Goal: Transaction & Acquisition: Purchase product/service

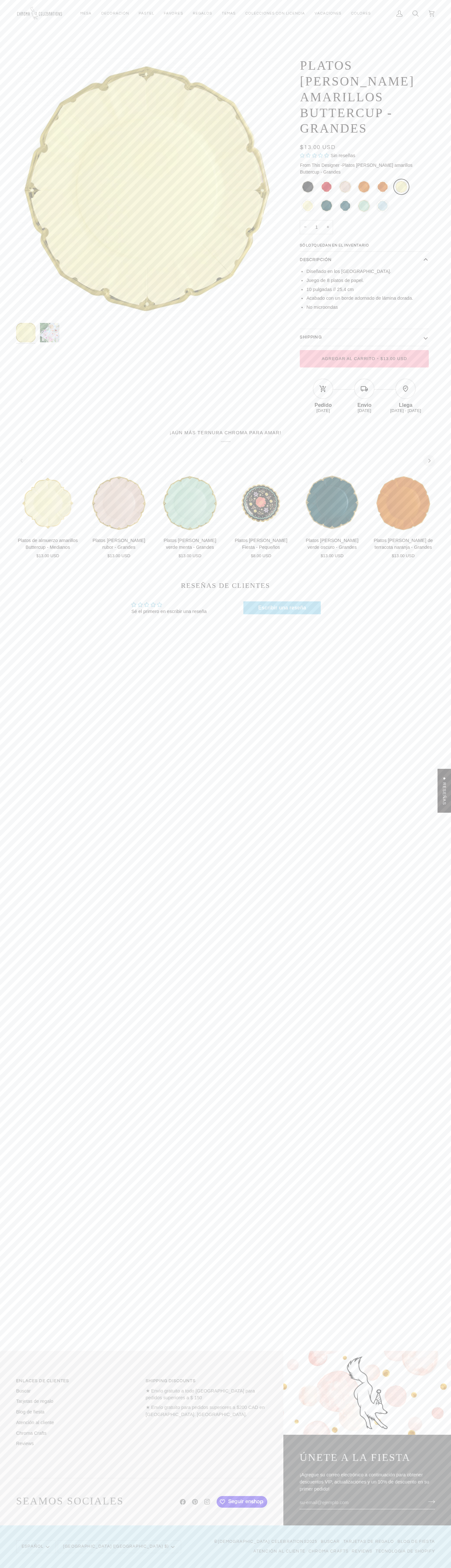
click at [365, 400] on div "Envio" at bounding box center [365, 403] width 41 height 9
click at [349, 356] on span "Agregar al carrito" at bounding box center [349, 358] width 54 height 5
click at [432, 13] on icon at bounding box center [432, 13] width 6 height 6
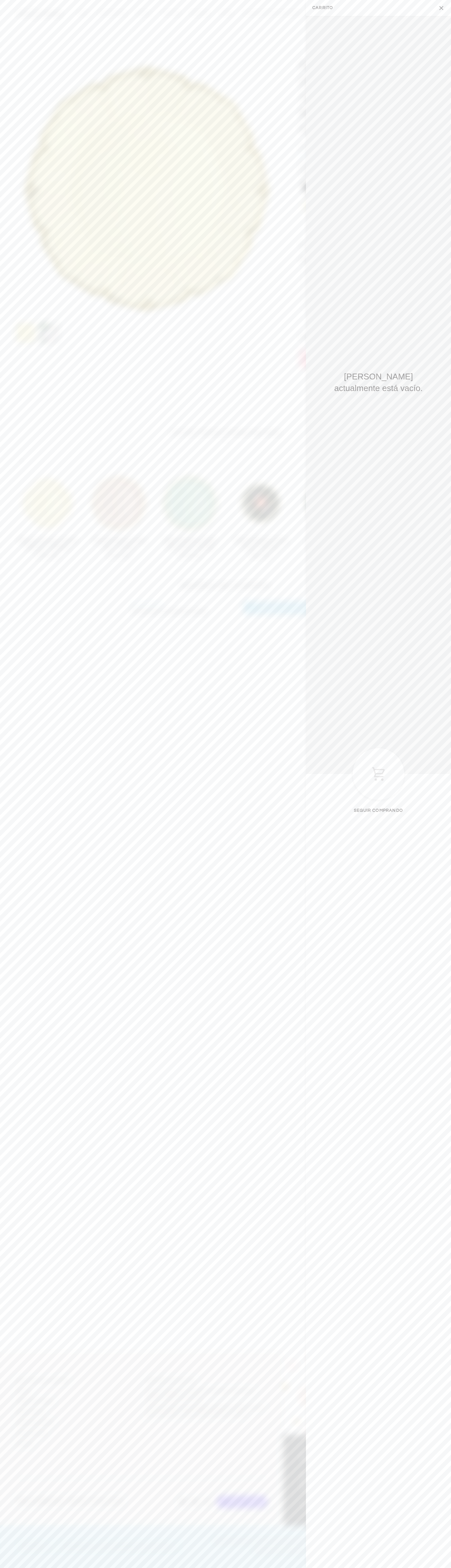
click at [443, 8] on button "Cerrar" at bounding box center [443, 8] width 16 height 16
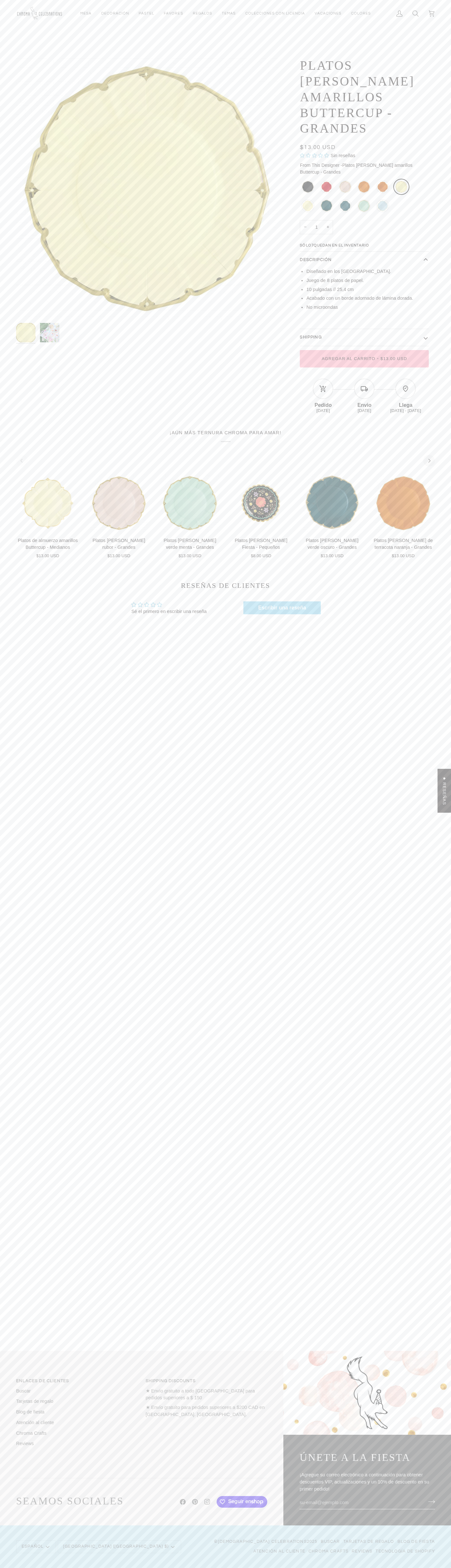
click at [365, 400] on div "Envio" at bounding box center [365, 403] width 41 height 9
click at [430, 459] on icon "Next" at bounding box center [429, 461] width 4 height 4
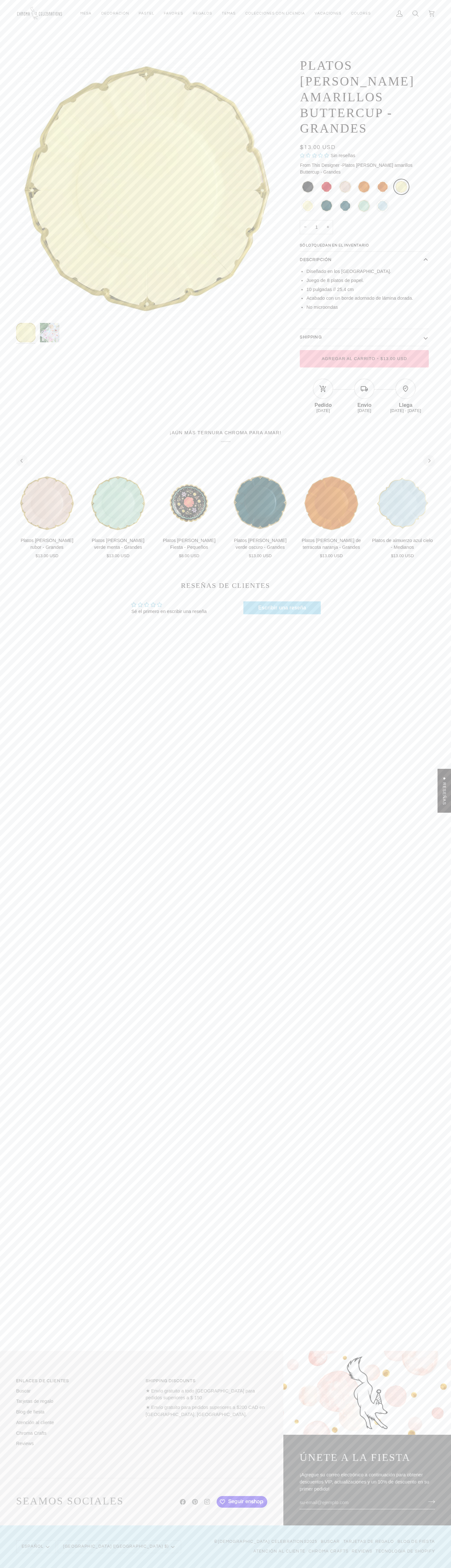
click at [365, 400] on div "Envio" at bounding box center [365, 403] width 41 height 9
click at [430, 459] on icon "Next" at bounding box center [429, 461] width 4 height 4
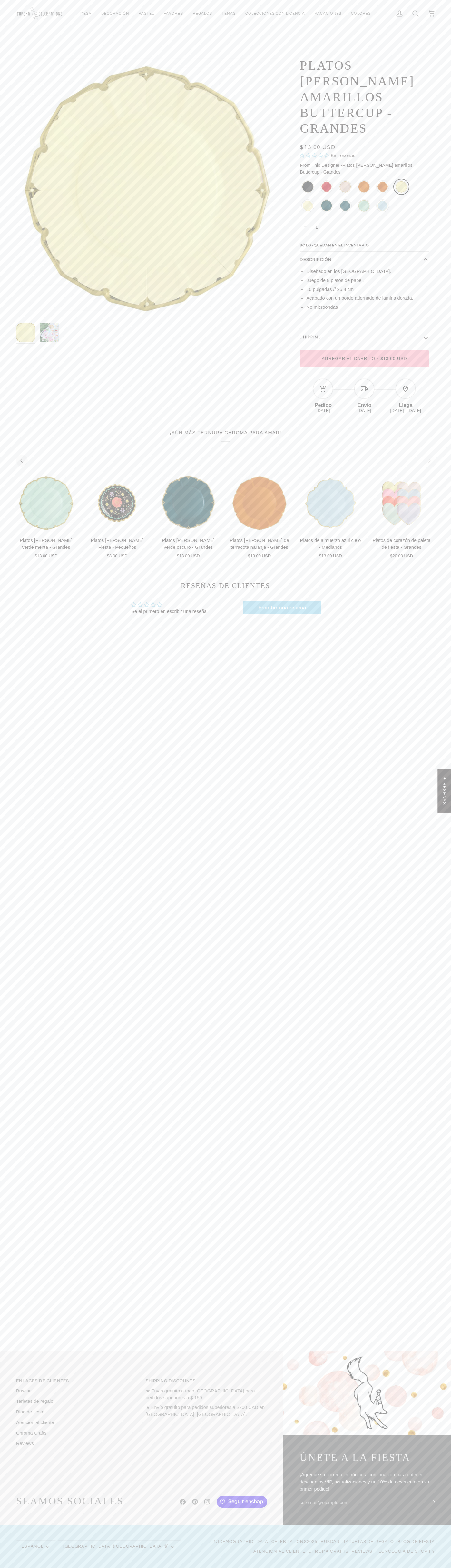
click at [365, 400] on div "Envio" at bounding box center [365, 403] width 41 height 9
click at [438, 813] on div "★ Reseñas" at bounding box center [444, 790] width 13 height 44
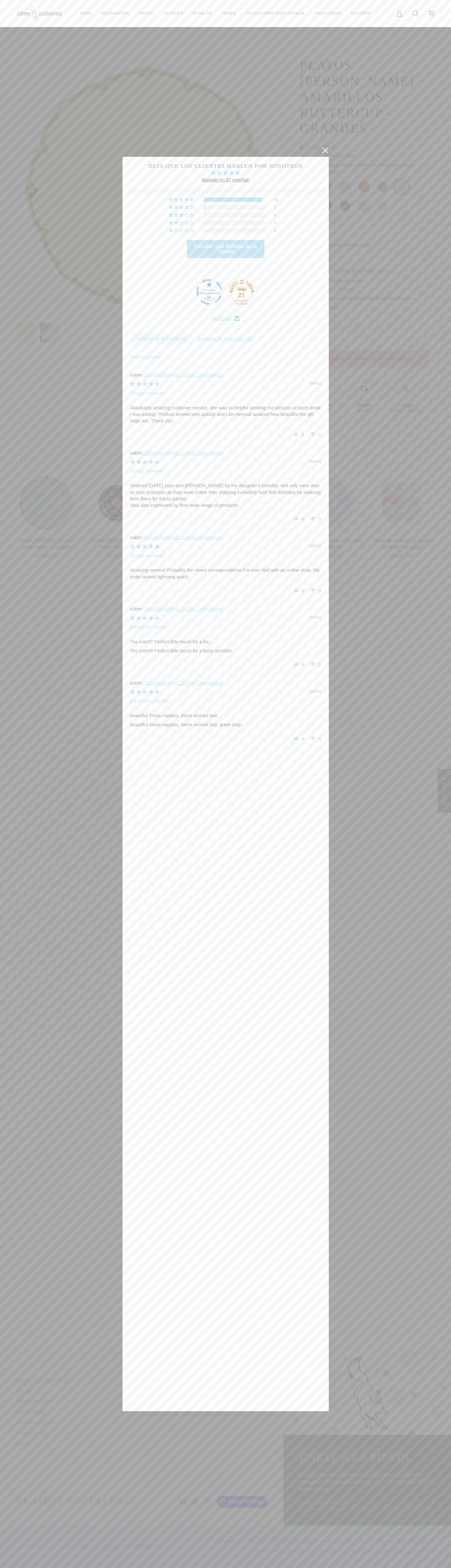
click at [438, 813] on div "★ Reseñas" at bounding box center [444, 790] width 13 height 44
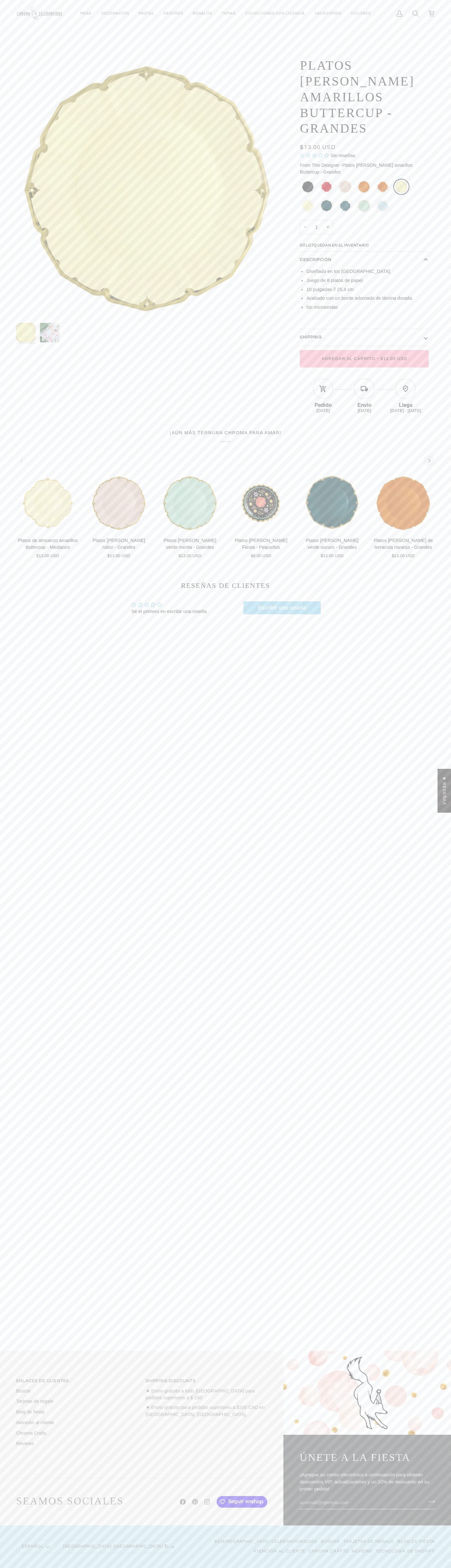
click at [383, 180] on div "Platos de almuerzo naranja terracota - Medianos" at bounding box center [383, 186] width 13 height 13
click at [338, 243] on span "Sólo 7 quedan en el inventario" at bounding box center [335, 245] width 71 height 4
click at [365, 286] on li "10 pulgadas // 25,4 cm" at bounding box center [368, 289] width 123 height 7
click at [368, 295] on li "Acabado con un borde adornado de lámina dorada." at bounding box center [368, 298] width 123 height 7
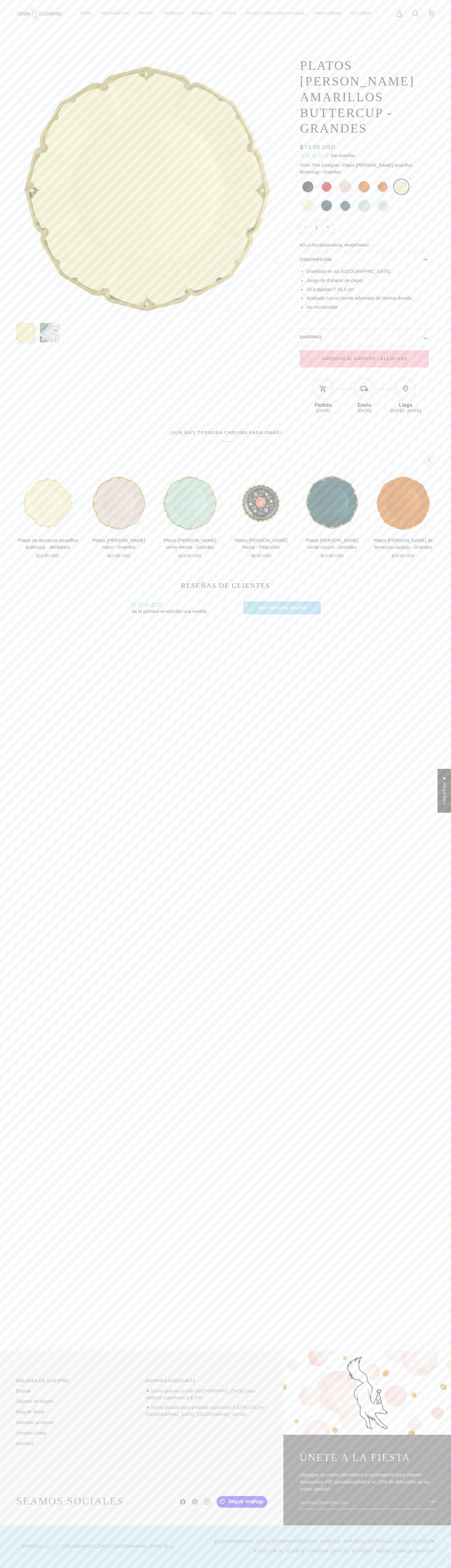
click at [365, 329] on button "Shipping" at bounding box center [364, 337] width 129 height 17
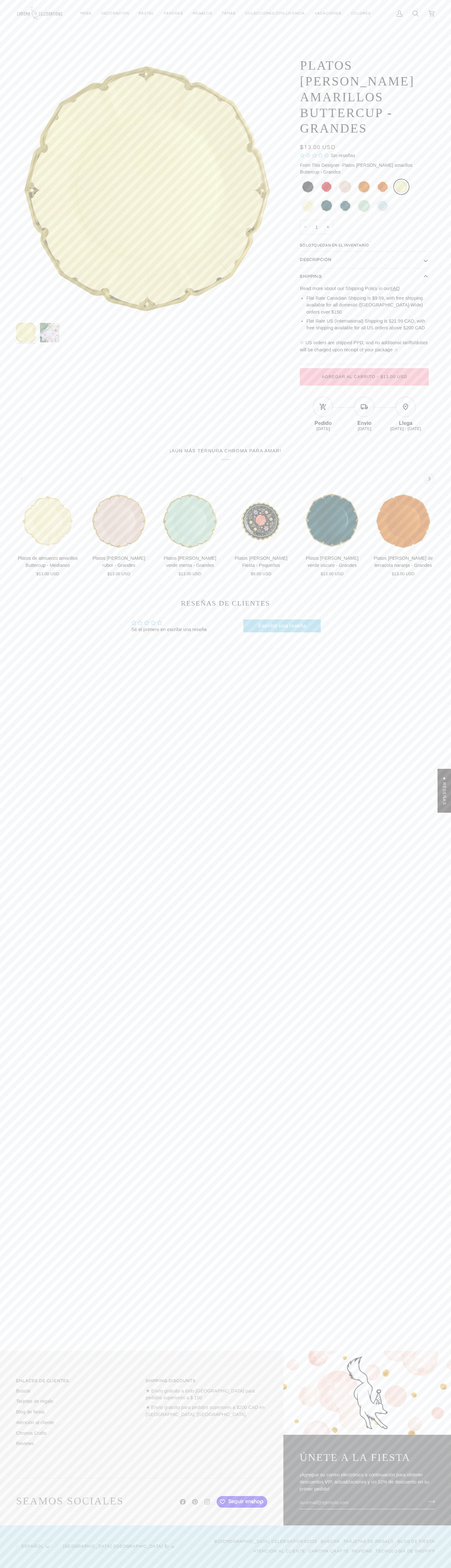
click at [368, 295] on li "Flat Rate Canadian Shipping is $9.99, with free shipping available for all dome…" at bounding box center [368, 305] width 123 height 21
click at [147, 335] on div at bounding box center [147, 335] width 262 height 25
click at [26, 333] on img "Platos llanos amarillos Buttercup - Grandes" at bounding box center [25, 332] width 19 height 19
click at [323, 403] on icon at bounding box center [323, 407] width 8 height 8
click at [365, 418] on div "Envio" at bounding box center [365, 422] width 41 height 9
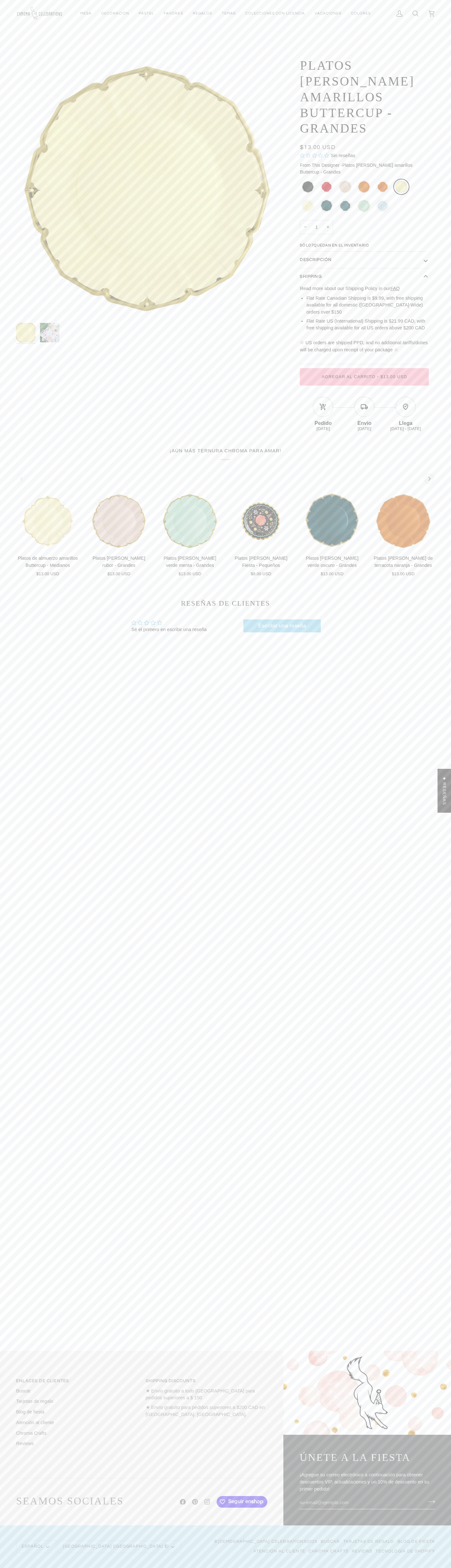
click at [226, 513] on div "1 2 3 4 5 6 Agregar al carrito Platos de Flores Fiesta - Pequeños Platos de Flo…" at bounding box center [262, 535] width 71 height 86
click at [323, 403] on icon at bounding box center [323, 407] width 7 height 6
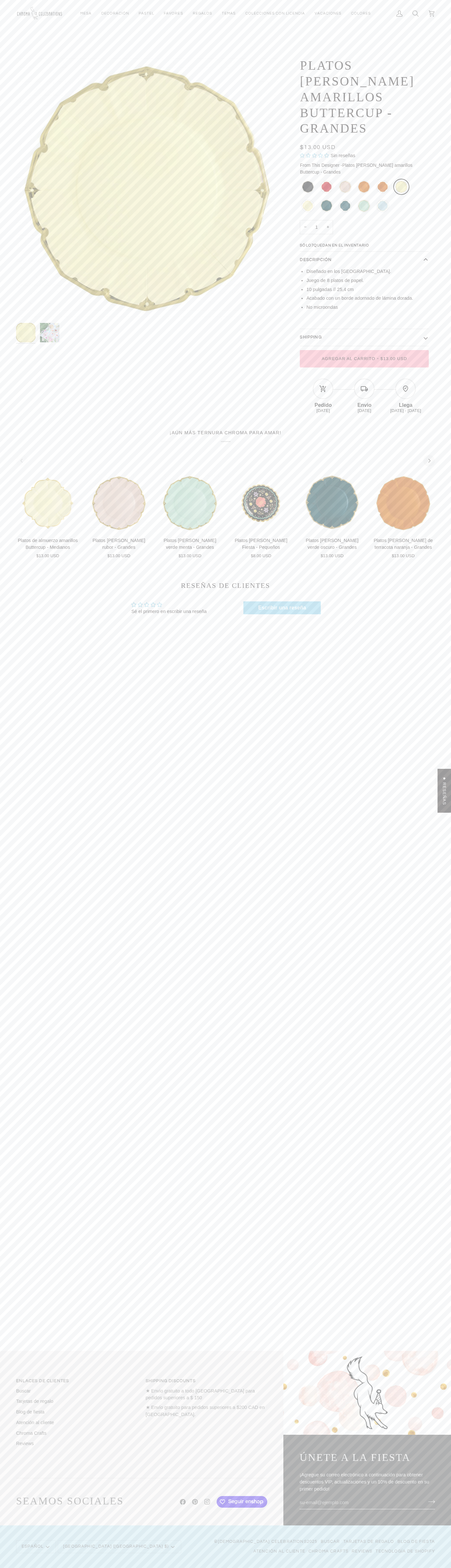
click at [432, 13] on icon at bounding box center [432, 13] width 6 height 6
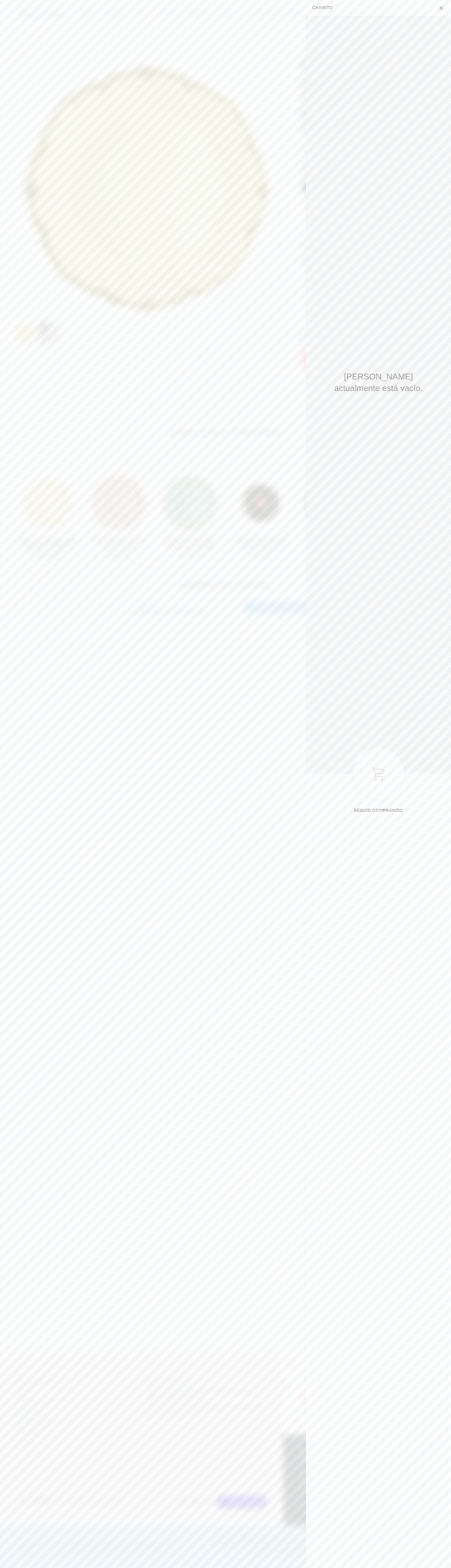
click at [443, 8] on button "Cerrar" at bounding box center [443, 8] width 16 height 16
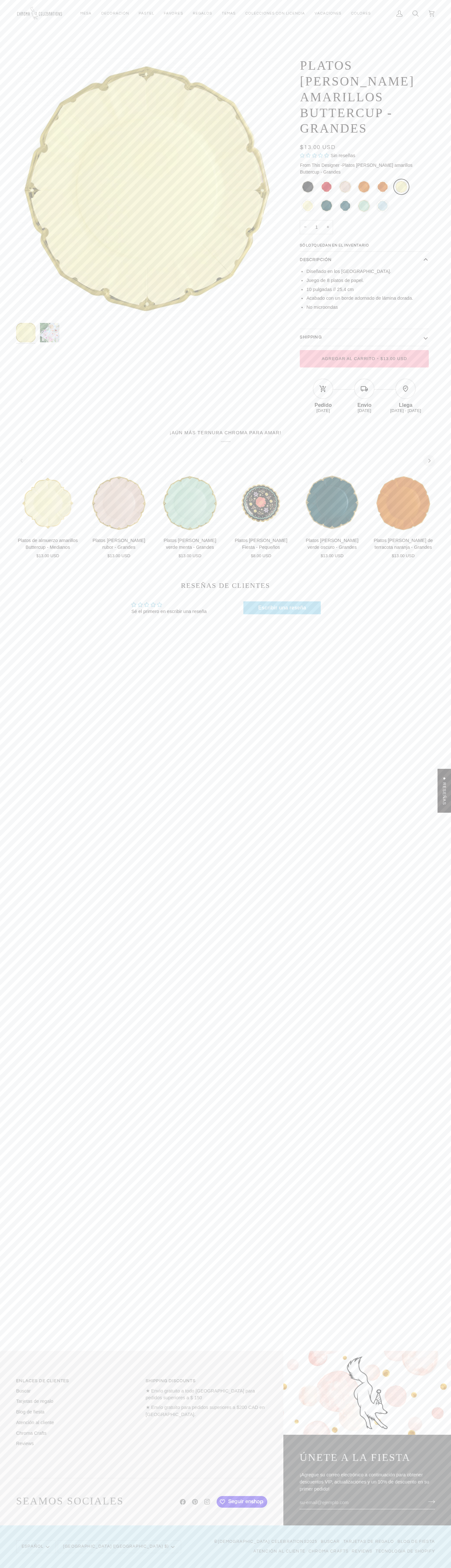
click at [365, 400] on div "Envio" at bounding box center [365, 403] width 41 height 9
click at [430, 459] on icon "Next" at bounding box center [429, 461] width 4 height 4
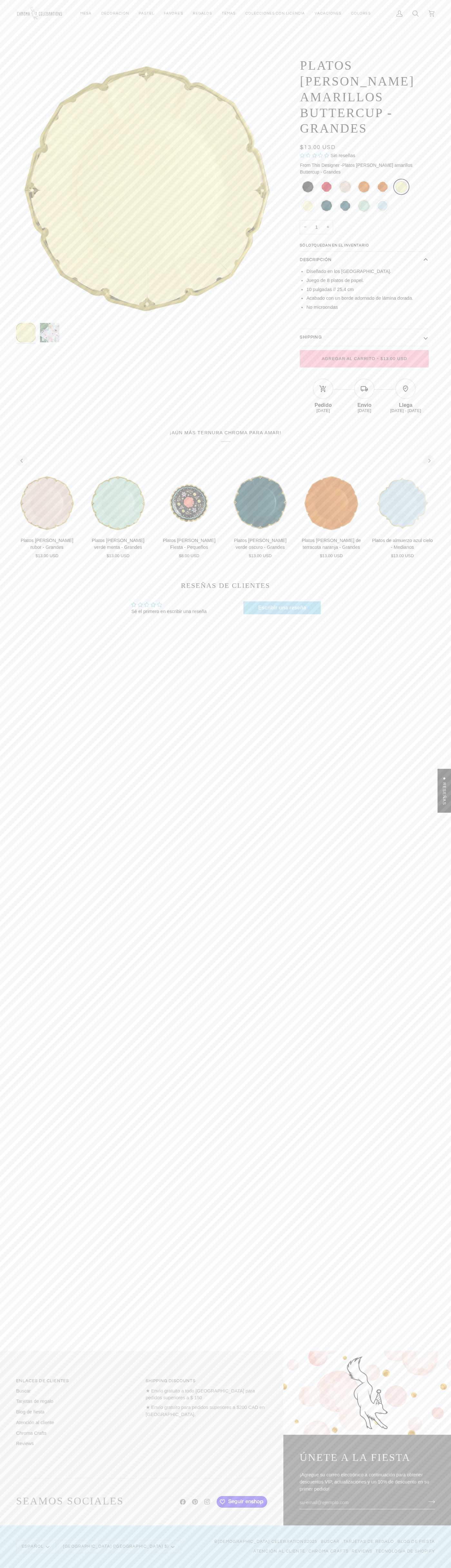
click at [365, 400] on div "Envio" at bounding box center [365, 403] width 41 height 9
click at [430, 459] on icon "Next" at bounding box center [429, 461] width 4 height 4
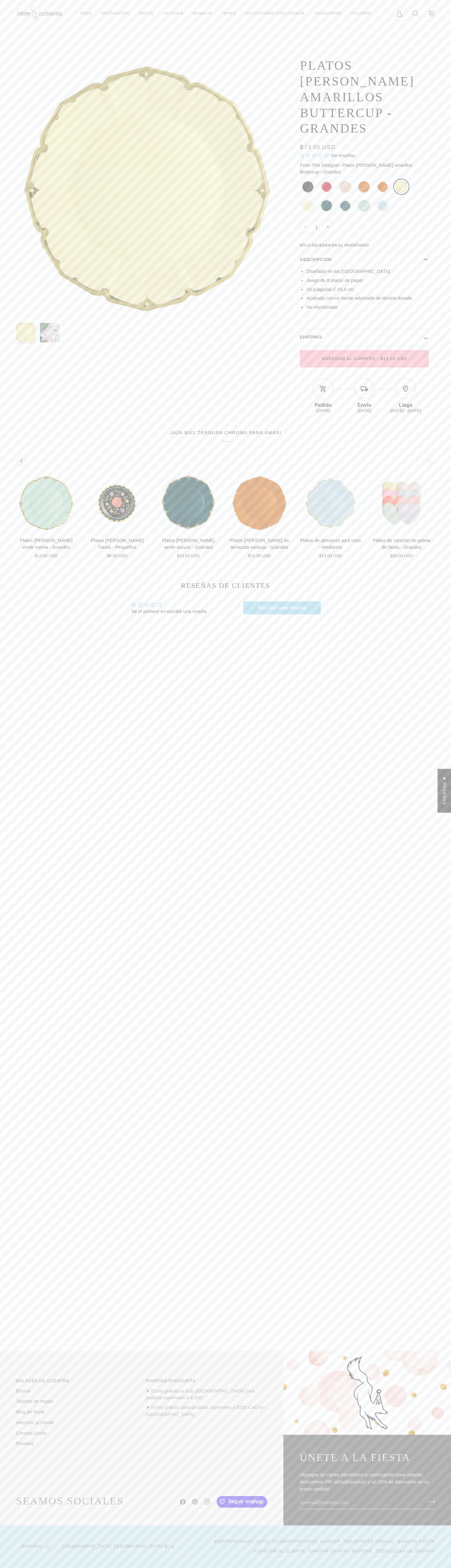
click at [365, 400] on div "Envio" at bounding box center [365, 403] width 41 height 9
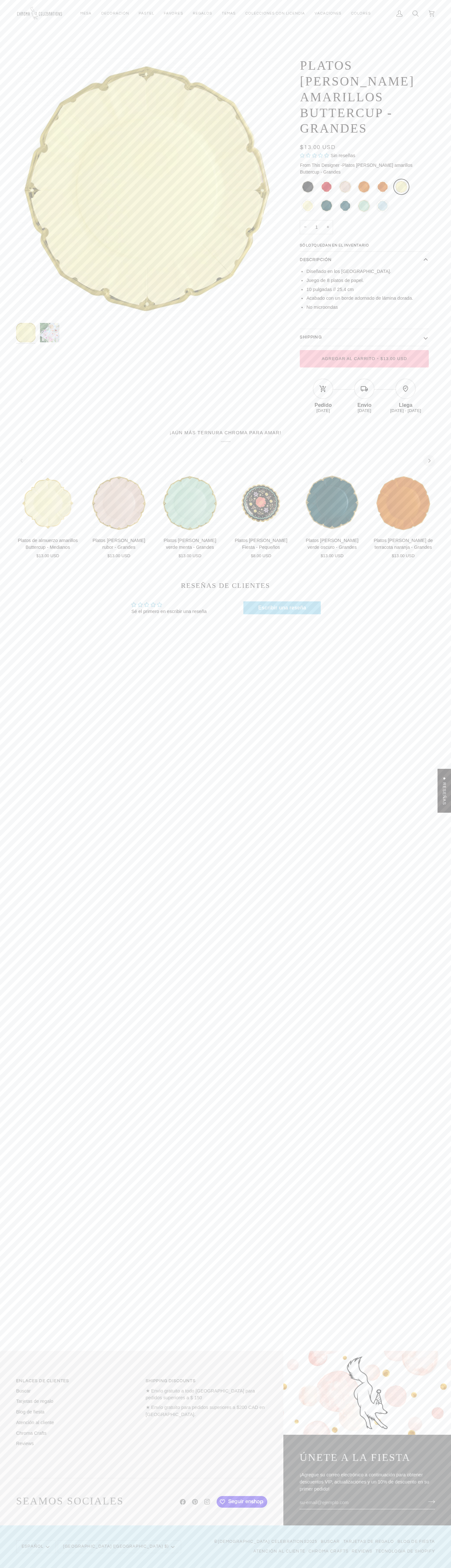
click at [323, 385] on icon at bounding box center [323, 388] width 7 height 6
